Goal: Task Accomplishment & Management: Use online tool/utility

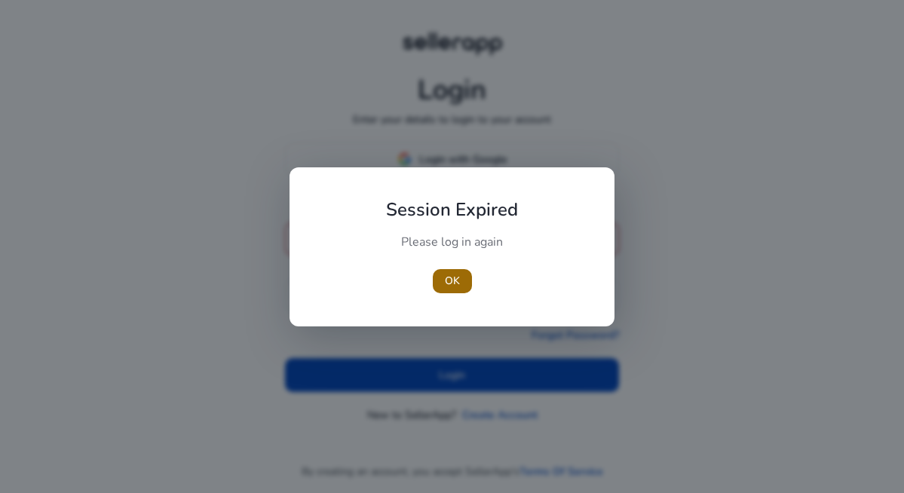
click at [451, 280] on span "OK" at bounding box center [452, 281] width 15 height 16
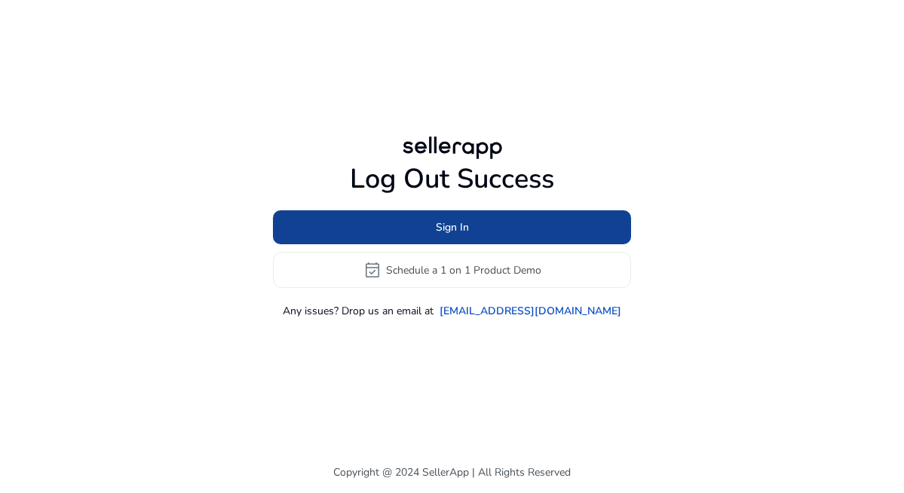
click at [470, 223] on span at bounding box center [452, 228] width 358 height 36
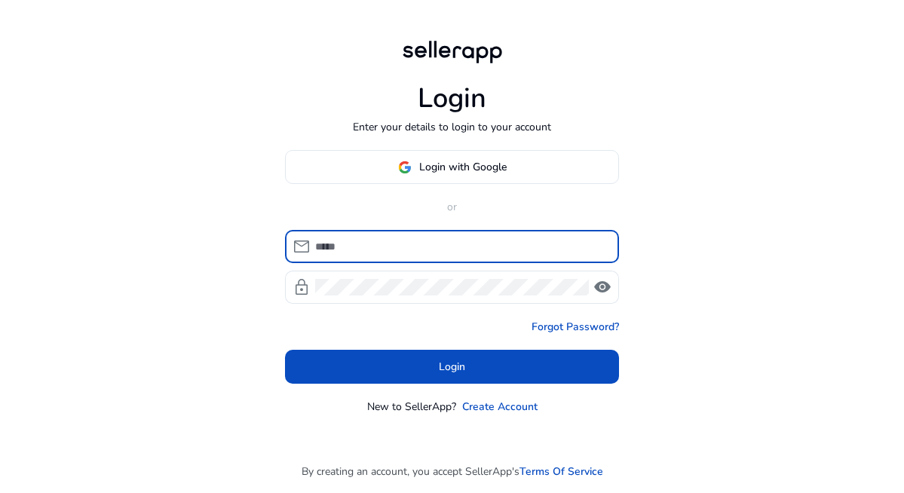
click at [448, 241] on input at bounding box center [461, 246] width 292 height 17
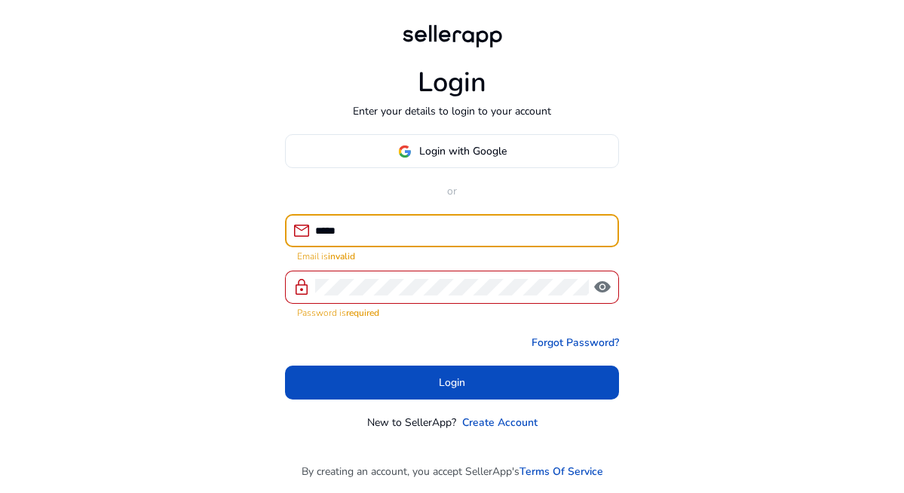
click at [450, 239] on input "*****" at bounding box center [461, 230] width 292 height 17
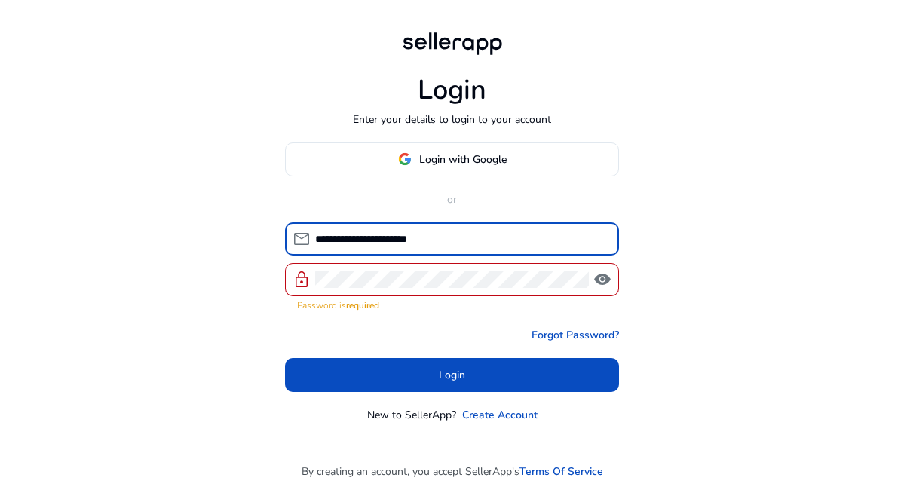
type input "**********"
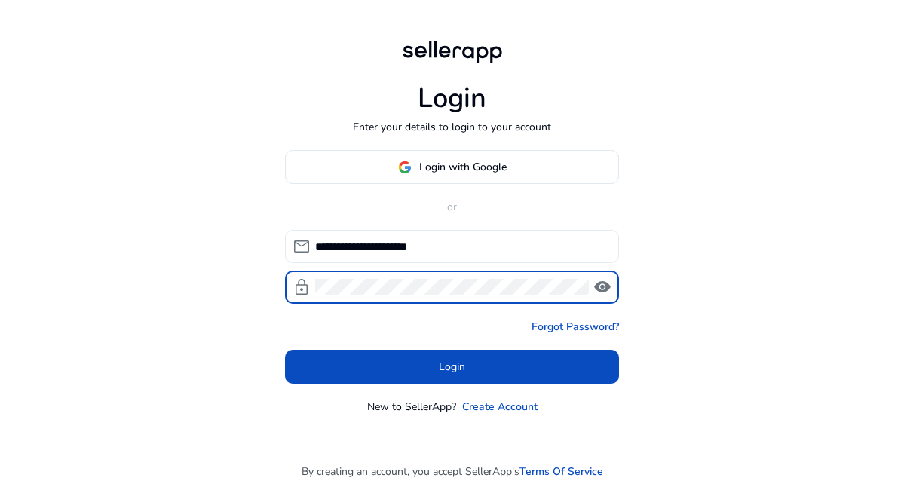
click button "Login" at bounding box center [452, 367] width 334 height 34
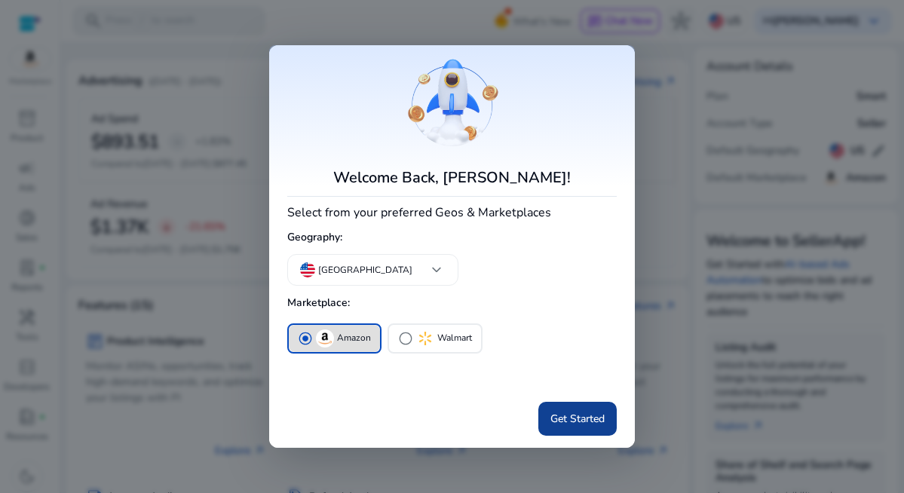
click at [577, 413] on span "Get Started" at bounding box center [577, 419] width 54 height 16
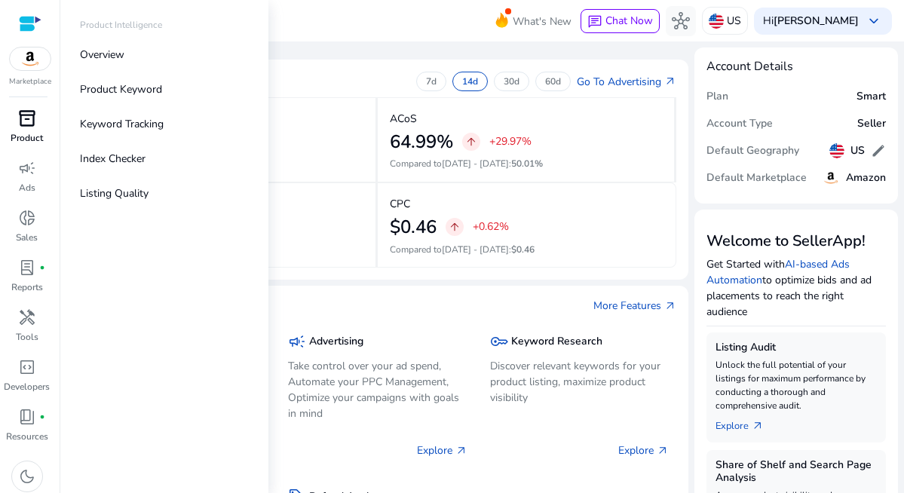
click at [27, 122] on span "inventory_2" at bounding box center [27, 118] width 18 height 18
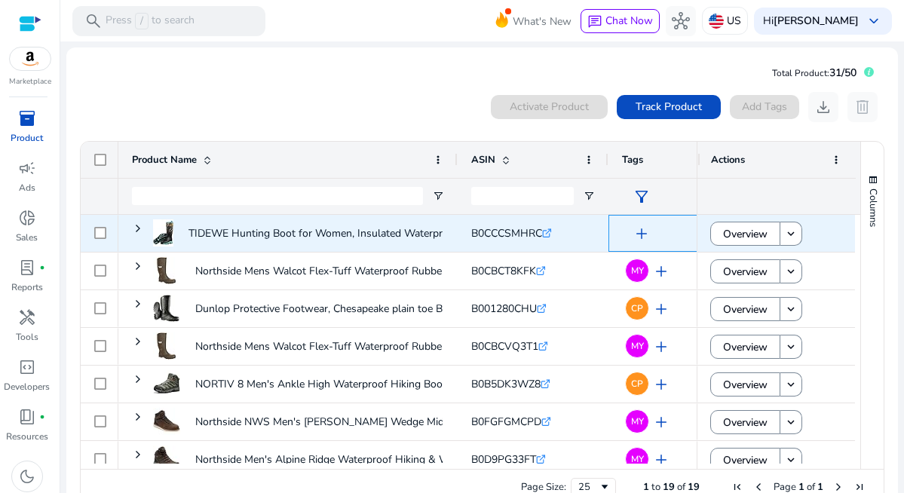
click at [641, 233] on span "add" at bounding box center [641, 234] width 18 height 18
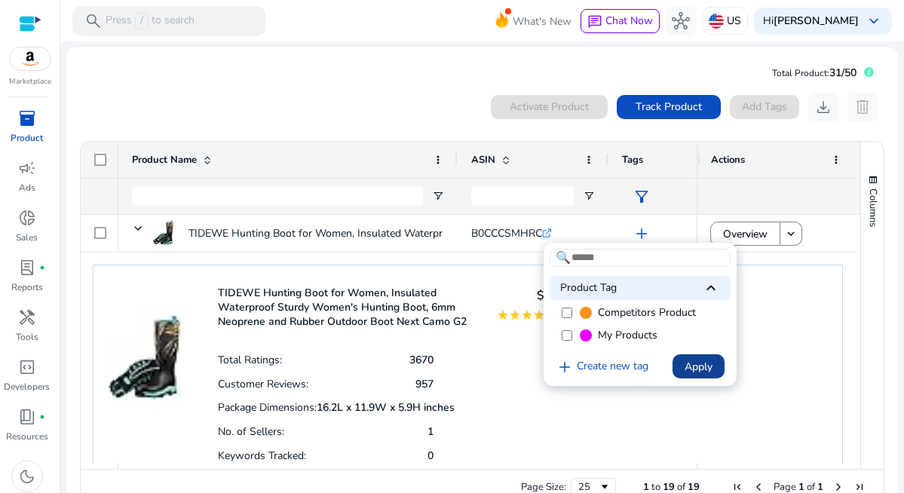
click at [695, 369] on span "Apply" at bounding box center [698, 367] width 28 height 16
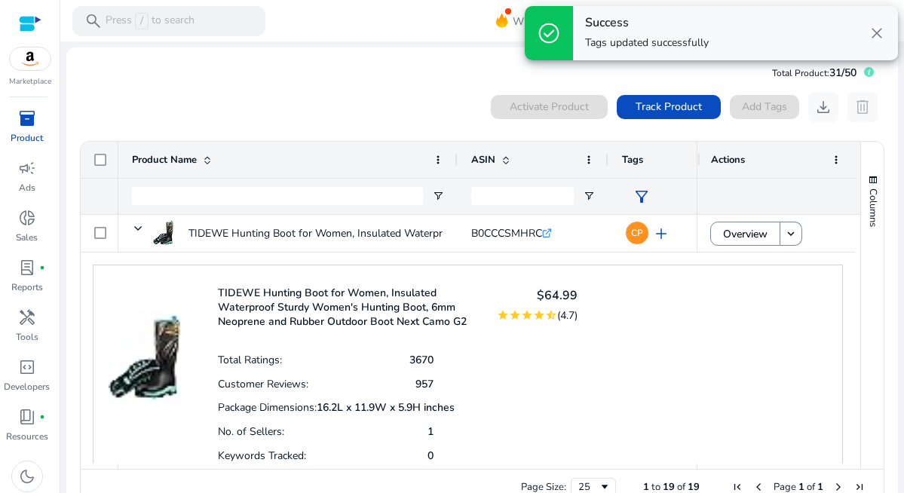
click at [355, 86] on div "0 products selected Activate Product Track Product Add Tags download delete Pre…" at bounding box center [481, 299] width 807 height 429
click at [742, 199] on div at bounding box center [776, 196] width 131 height 35
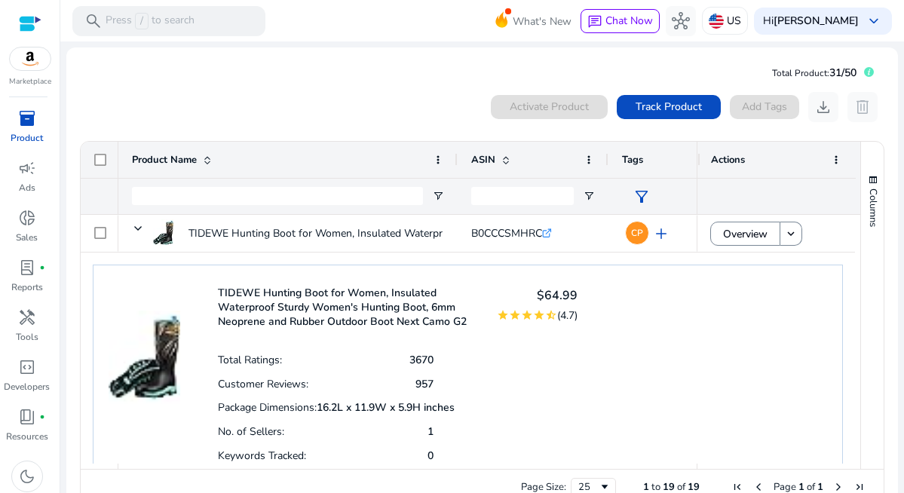
click at [803, 287] on div "TIDEWE Hunting Boot for Women, Insulated Waterproof Sturdy Women's Hunting Boot…" at bounding box center [468, 374] width 750 height 219
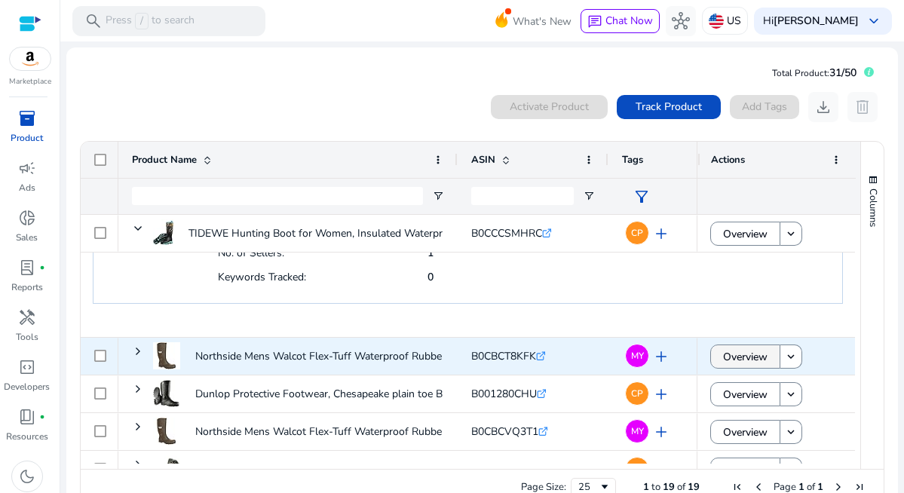
click at [744, 359] on span "Overview" at bounding box center [745, 356] width 44 height 31
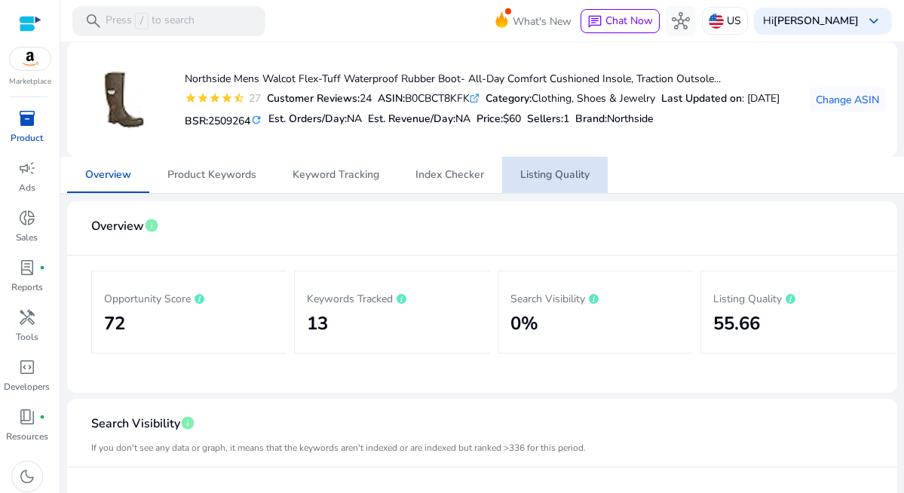
click at [543, 176] on span "Listing Quality" at bounding box center [554, 175] width 69 height 11
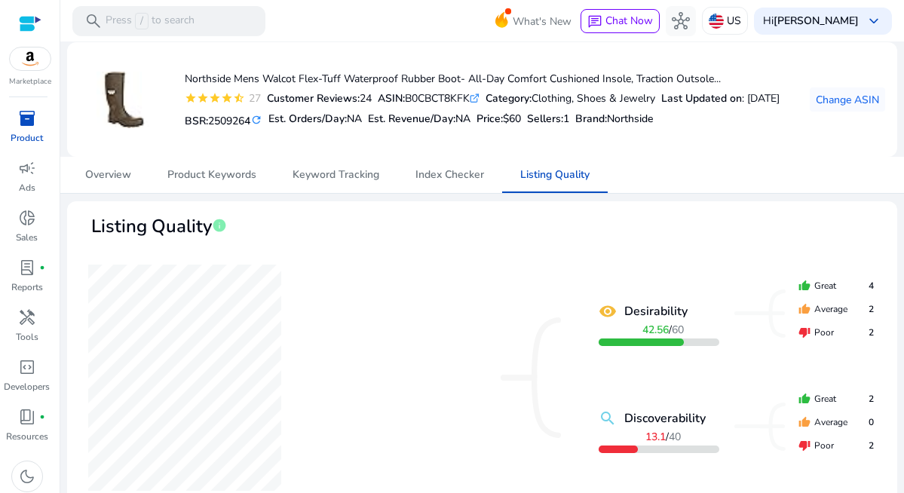
click at [443, 90] on div "ASIN: B0CBCT8KFK .st0{fill:#2c8af8}" at bounding box center [429, 98] width 102 height 16
copy div "B0CBCT8KFK"
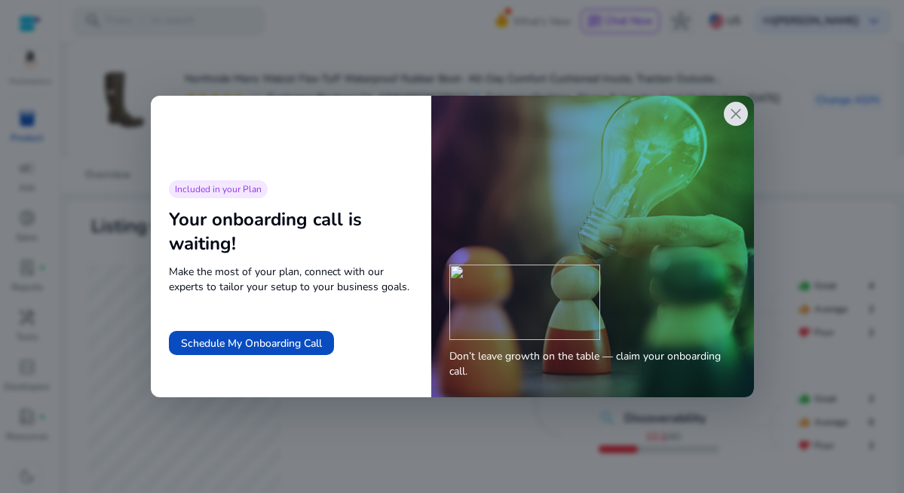
click at [732, 113] on span "close" at bounding box center [736, 114] width 18 height 18
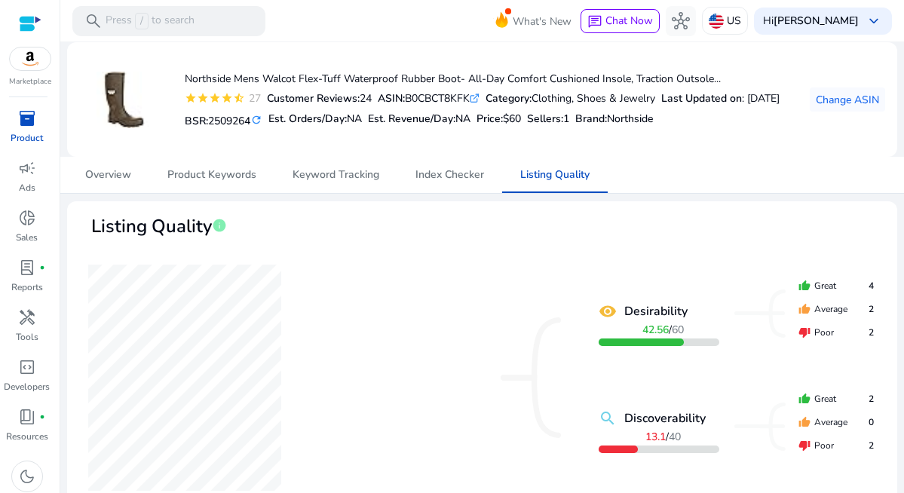
click at [25, 129] on div "inventory_2" at bounding box center [27, 118] width 42 height 24
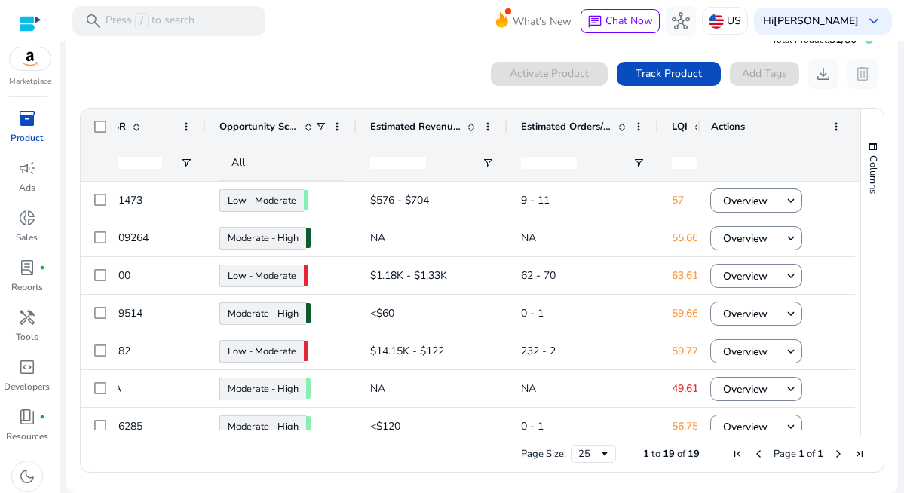
scroll to position [0, 404]
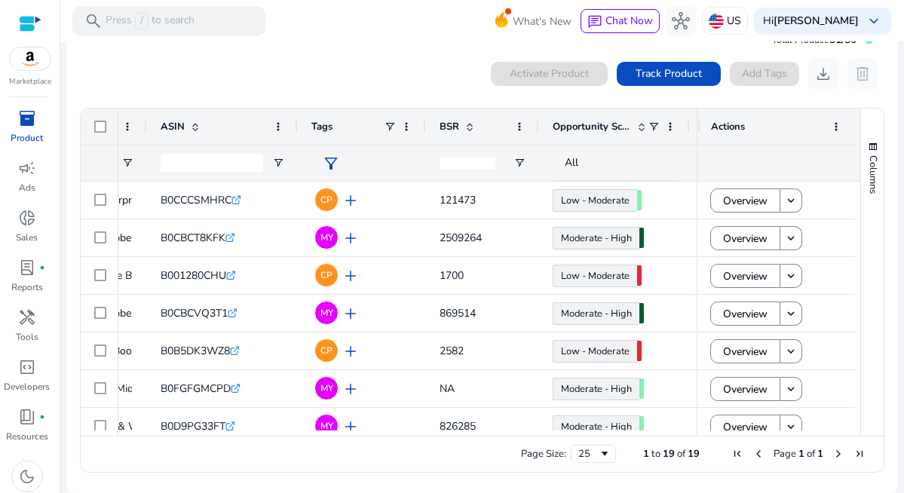
click at [448, 123] on span "BSR" at bounding box center [449, 127] width 20 height 14
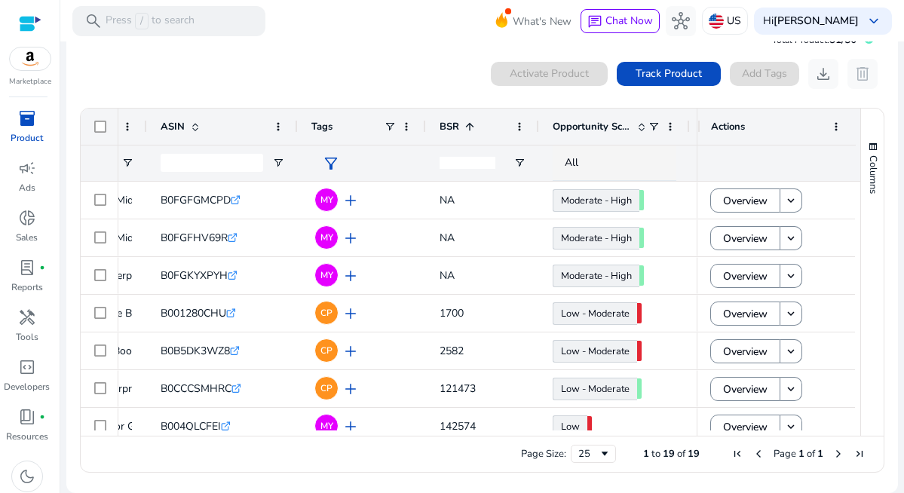
click at [448, 123] on span "BSR" at bounding box center [449, 127] width 20 height 14
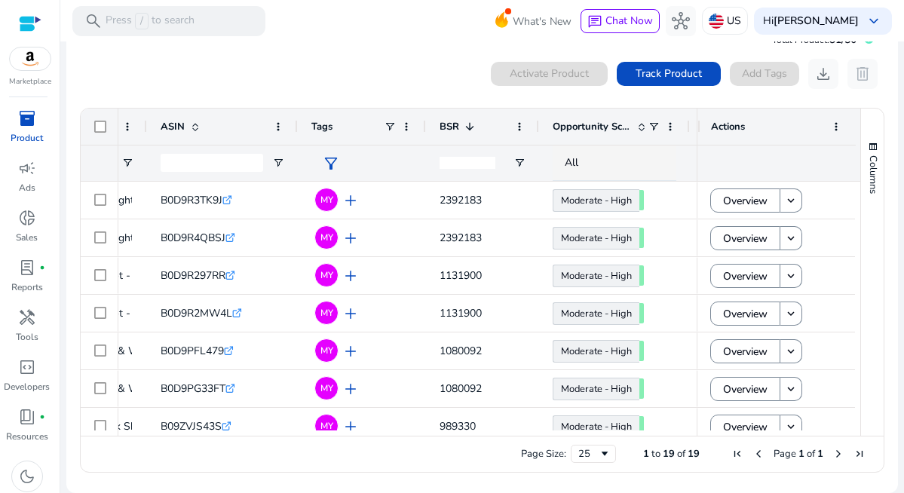
click at [446, 123] on span "BSR" at bounding box center [449, 127] width 20 height 14
